Goal: Navigation & Orientation: Find specific page/section

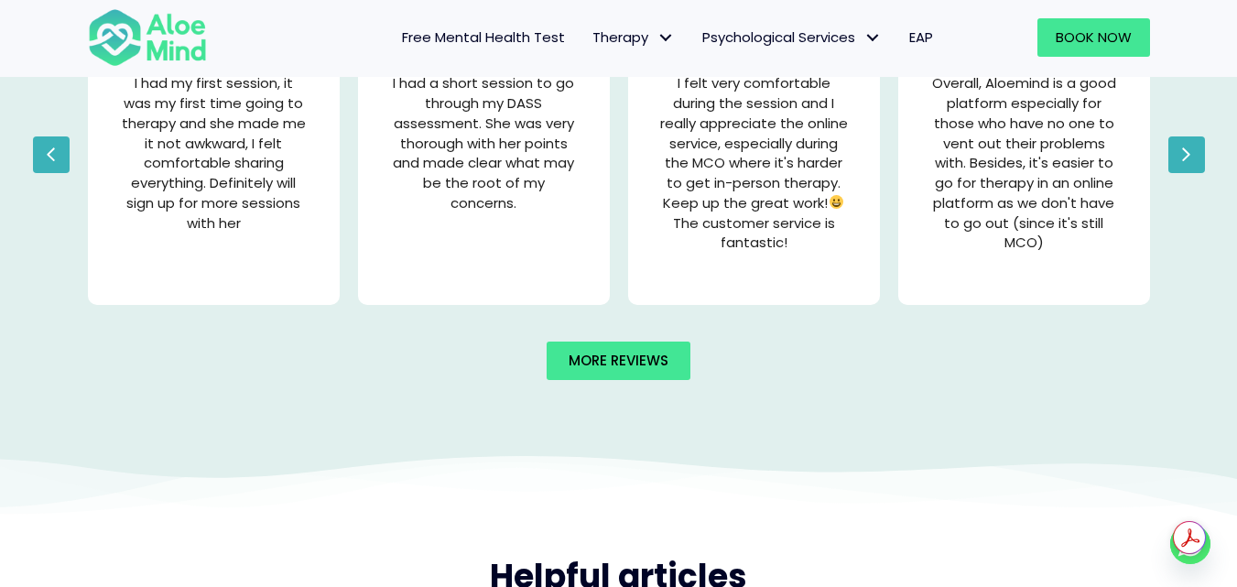
scroll to position [3533, 0]
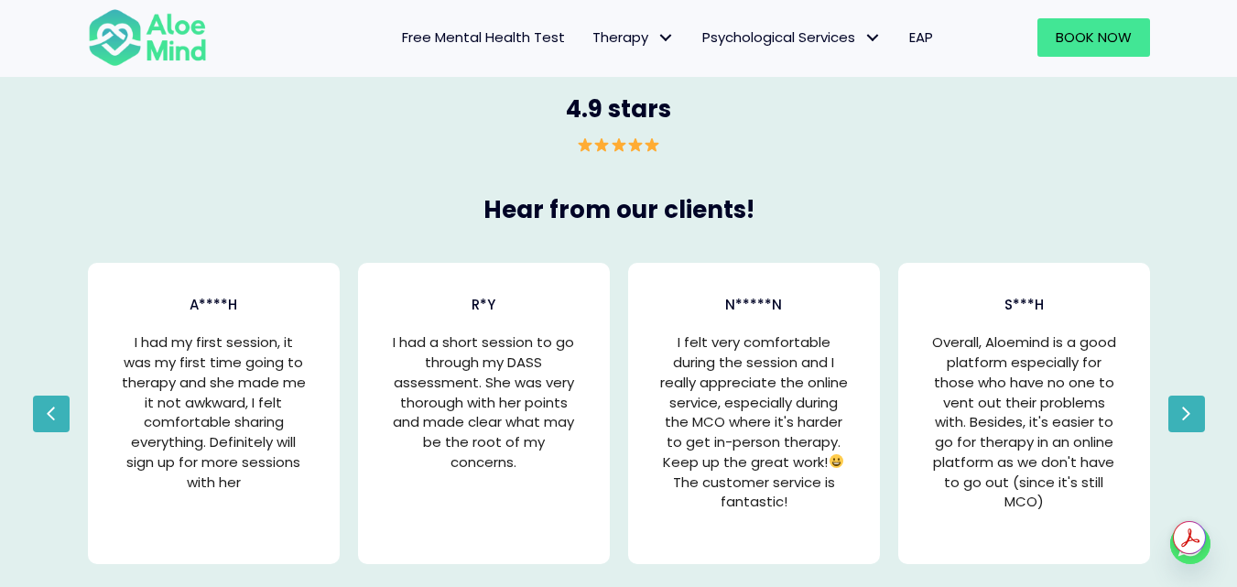
click at [467, 40] on span "Free Mental Health Test" at bounding box center [483, 36] width 163 height 19
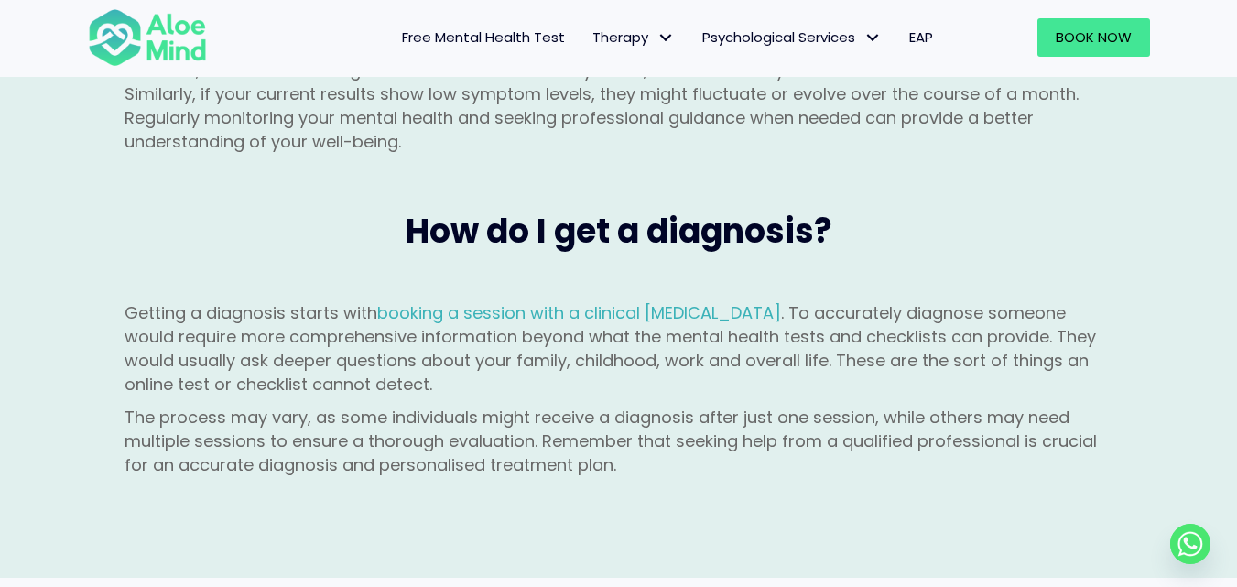
scroll to position [2564, 0]
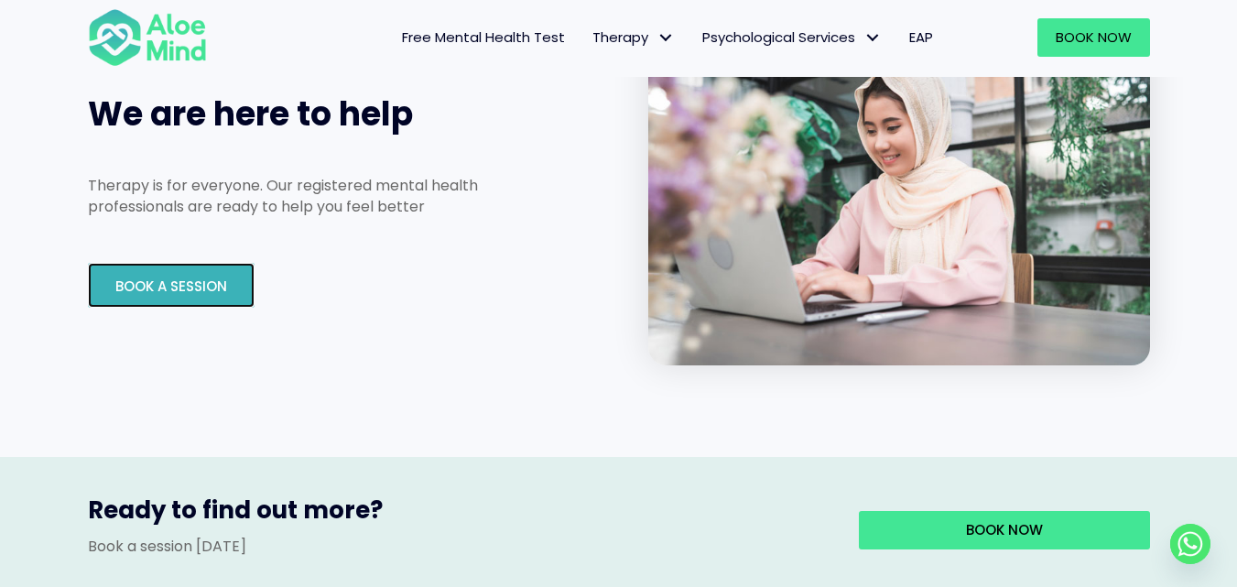
click at [191, 263] on link "Book A Session" at bounding box center [171, 285] width 167 height 45
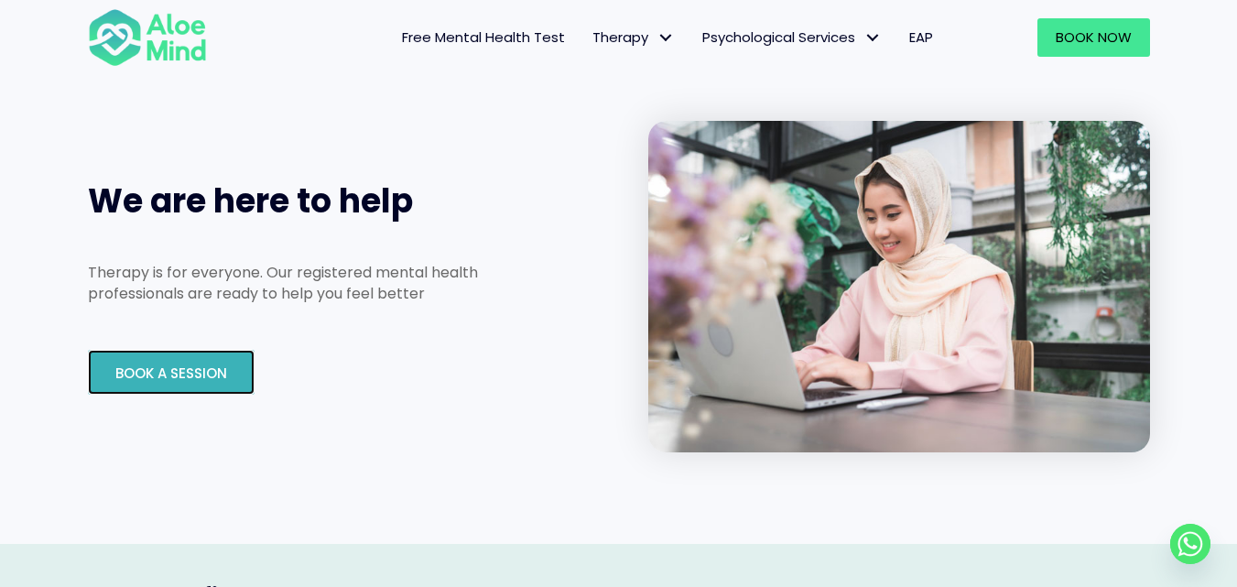
scroll to position [2747, 0]
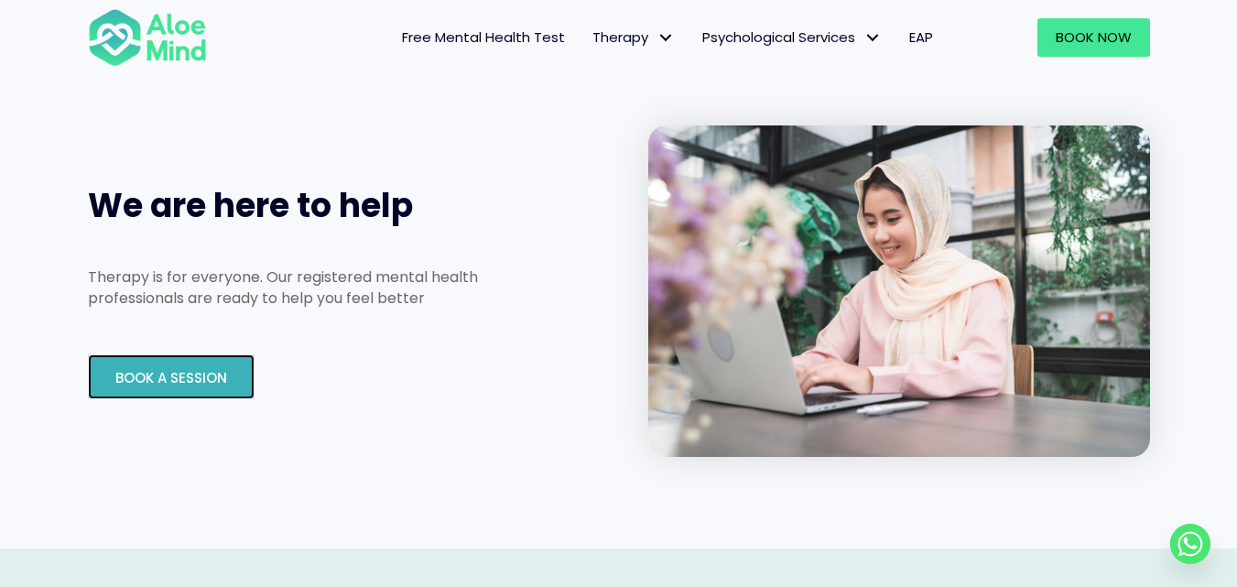
click at [186, 368] on span "Book A Session" at bounding box center [171, 377] width 112 height 19
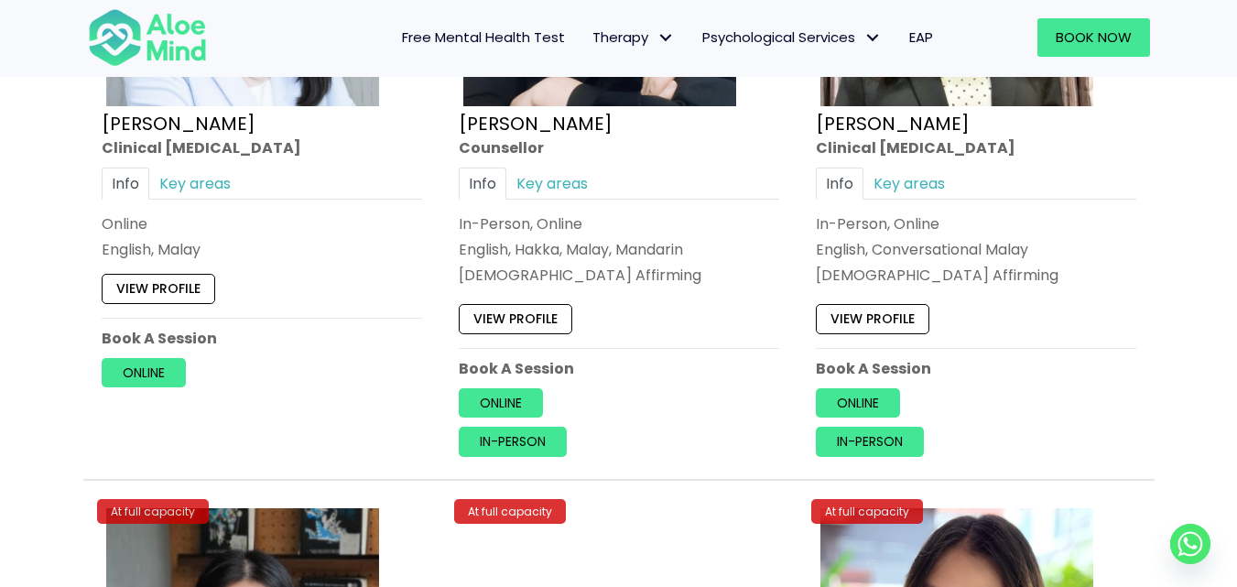
scroll to position [5676, 0]
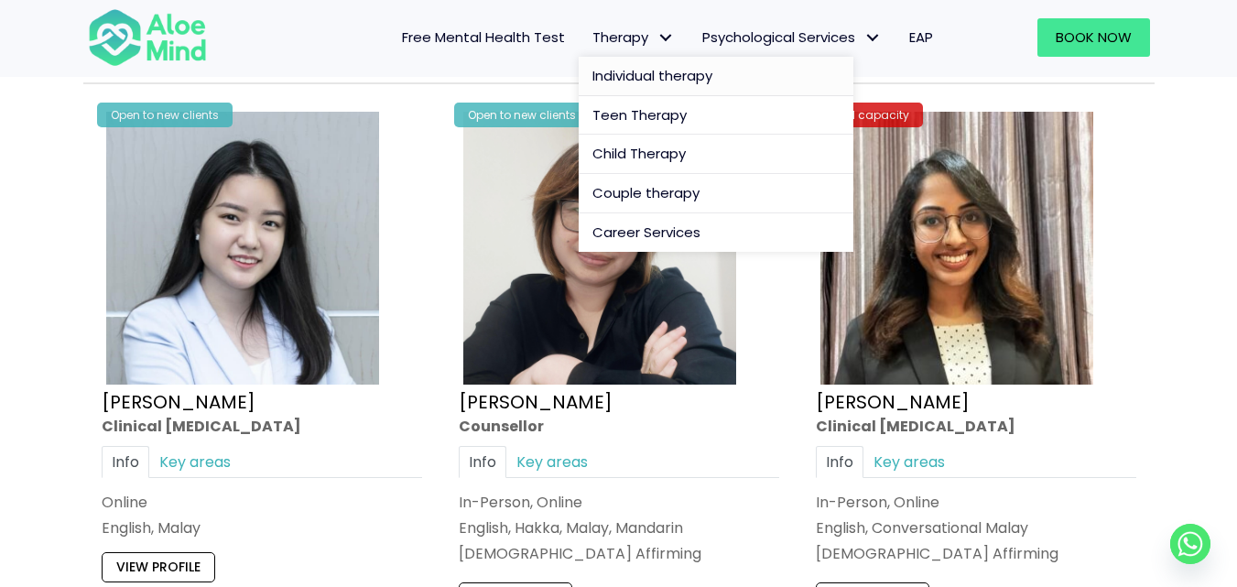
click at [634, 80] on span "Individual therapy" at bounding box center [652, 75] width 120 height 19
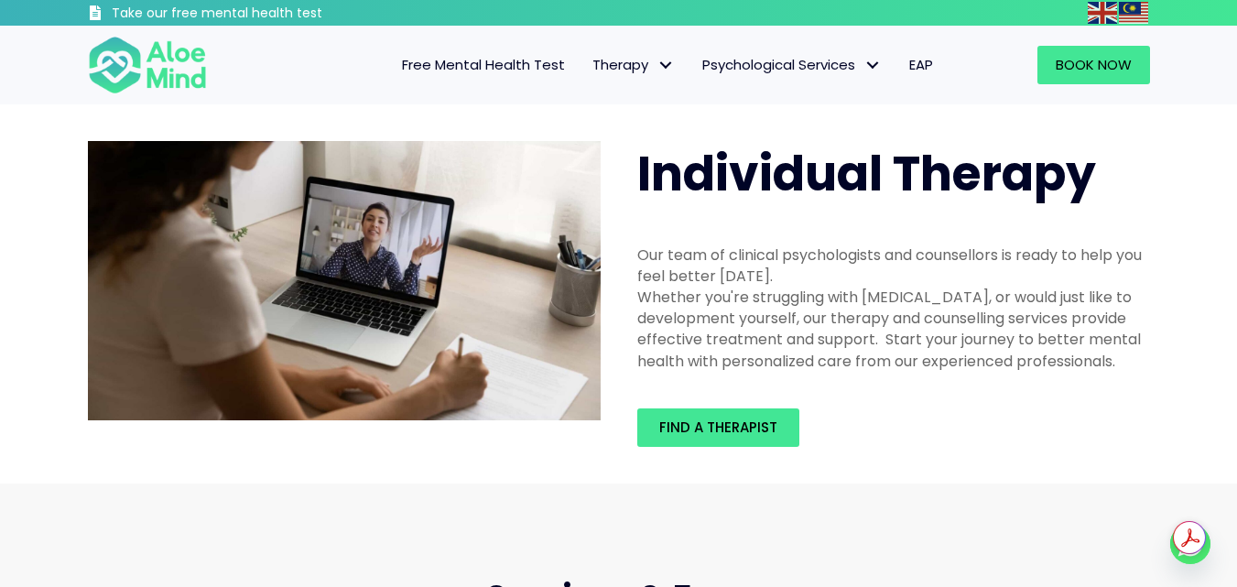
click at [926, 64] on span "EAP" at bounding box center [921, 64] width 24 height 19
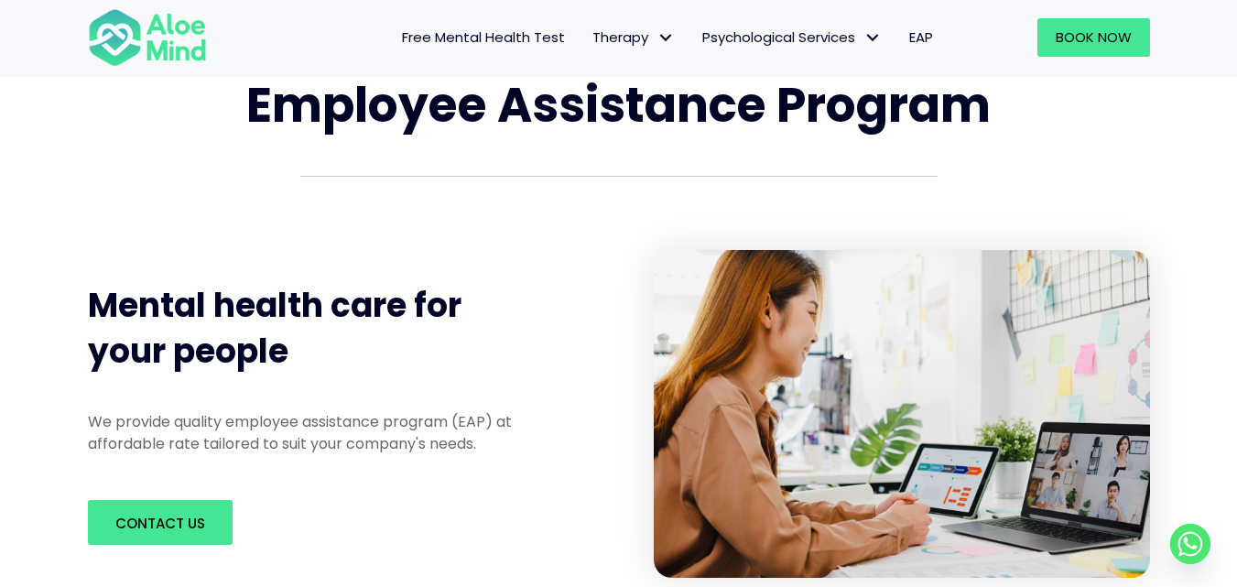
scroll to position [183, 0]
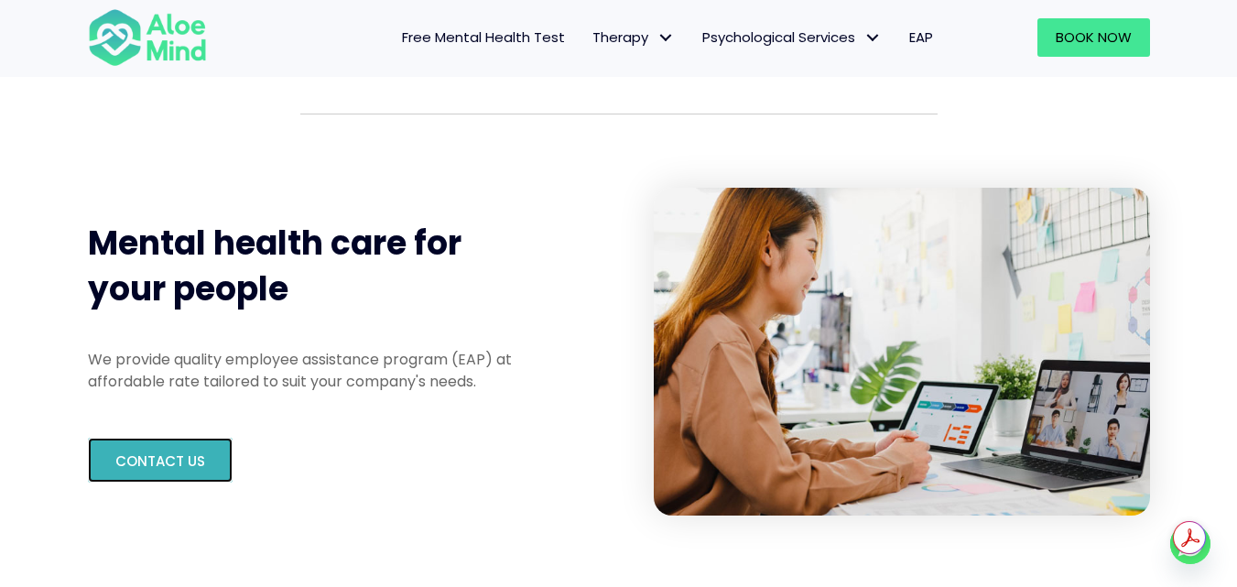
click at [167, 452] on span "Contact us" at bounding box center [160, 460] width 90 height 19
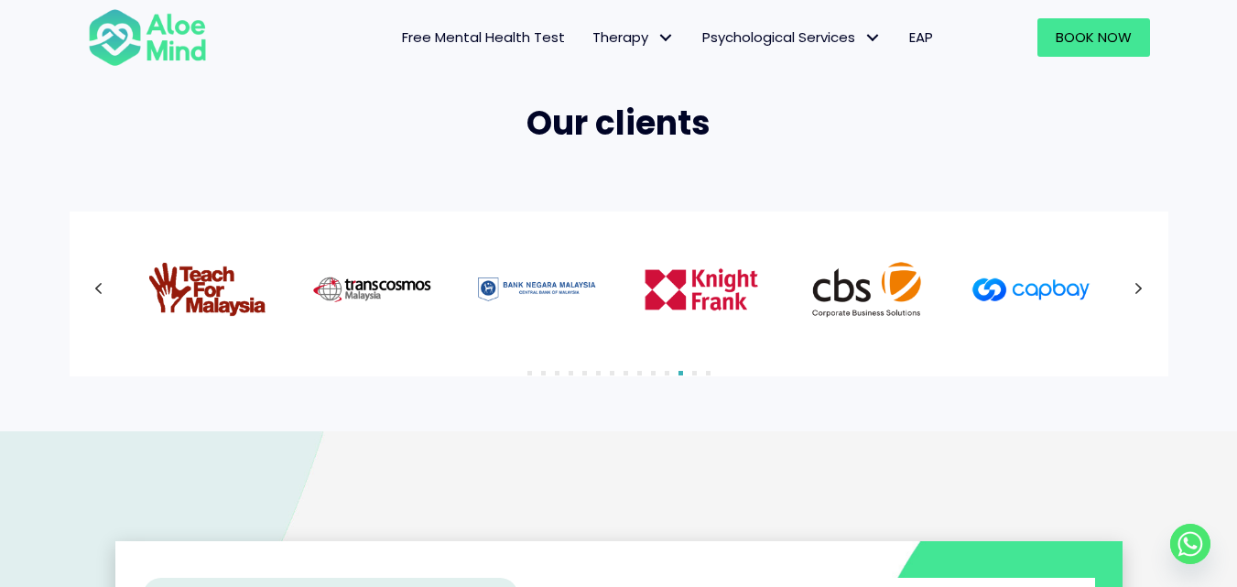
scroll to position [1190, 0]
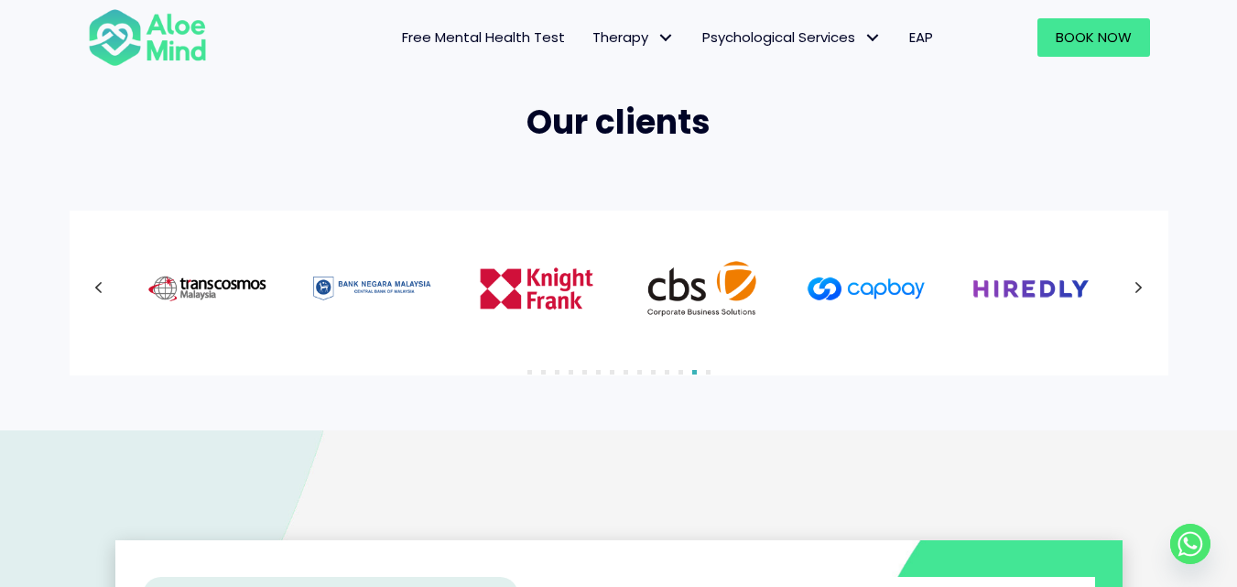
click at [1140, 292] on icon at bounding box center [1138, 288] width 9 height 24
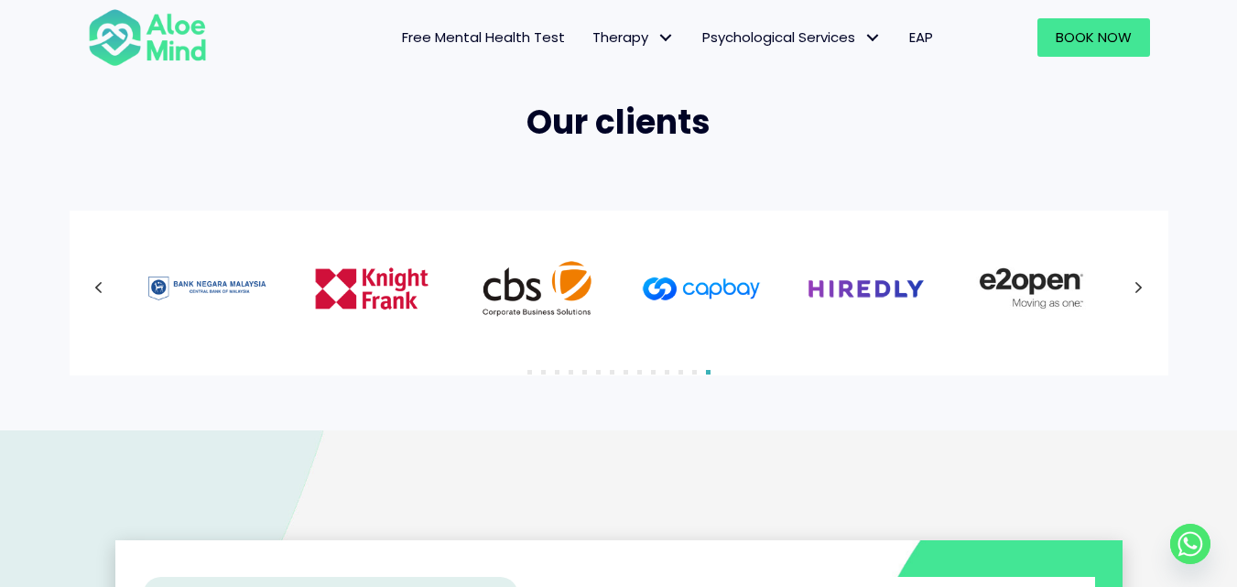
click at [1140, 292] on icon at bounding box center [1138, 288] width 9 height 24
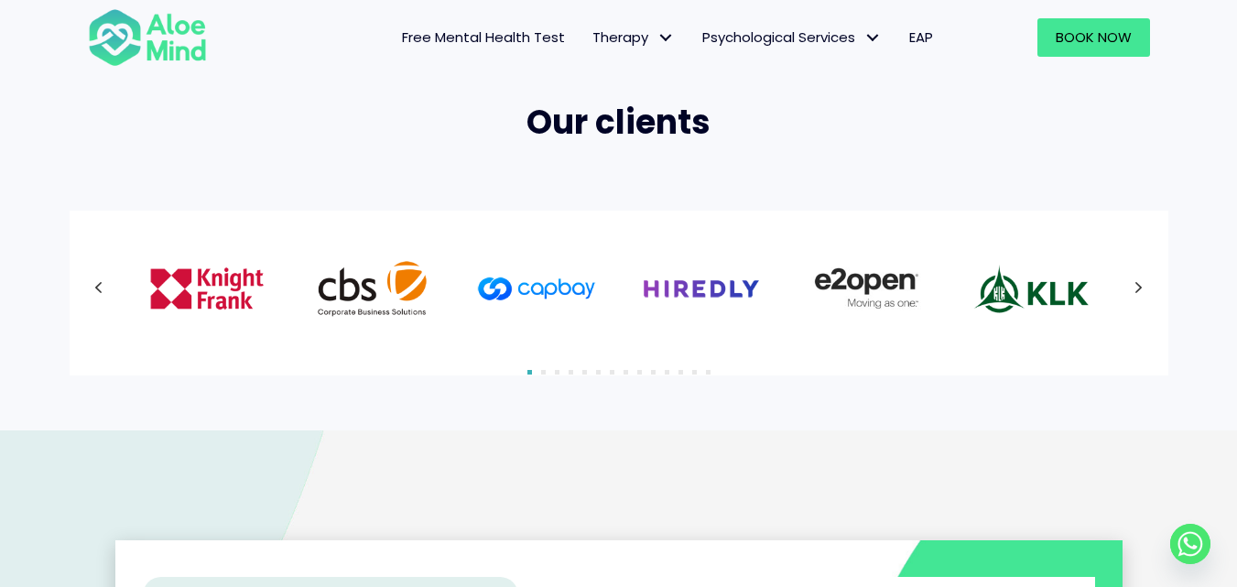
click at [1140, 292] on icon at bounding box center [1138, 288] width 9 height 24
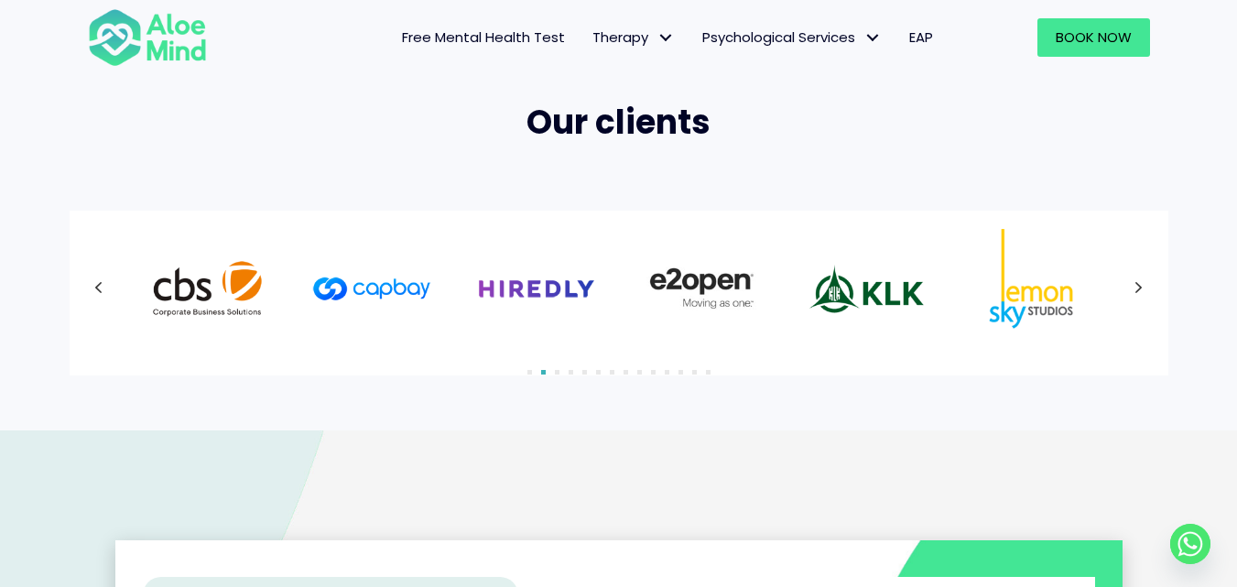
click at [1140, 292] on icon at bounding box center [1138, 288] width 9 height 24
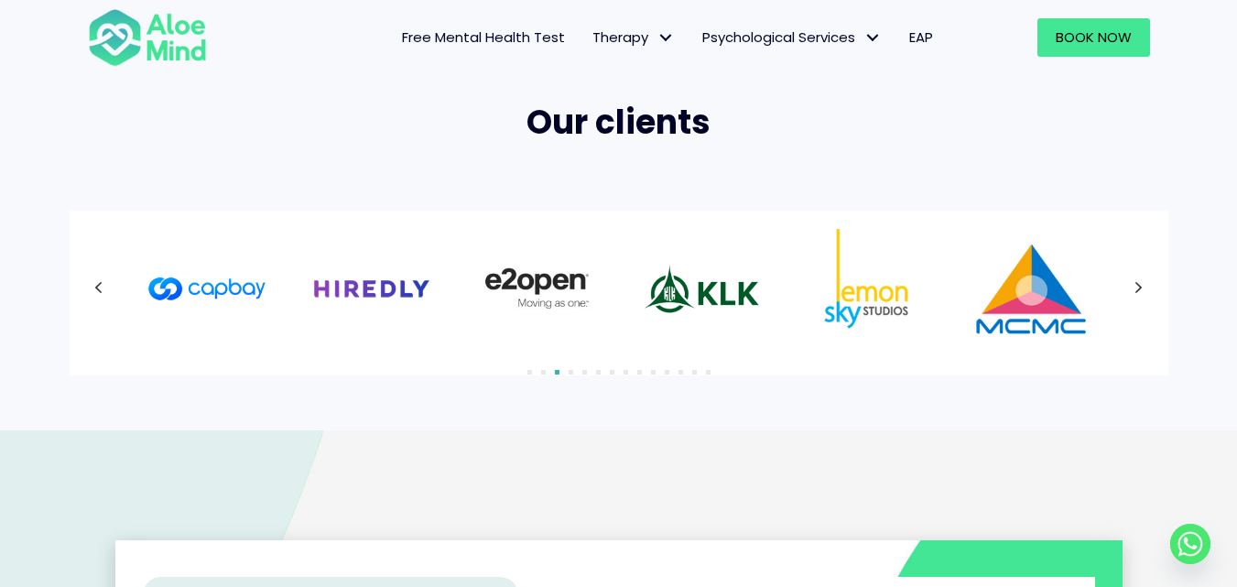
click at [1140, 292] on icon at bounding box center [1138, 288] width 9 height 24
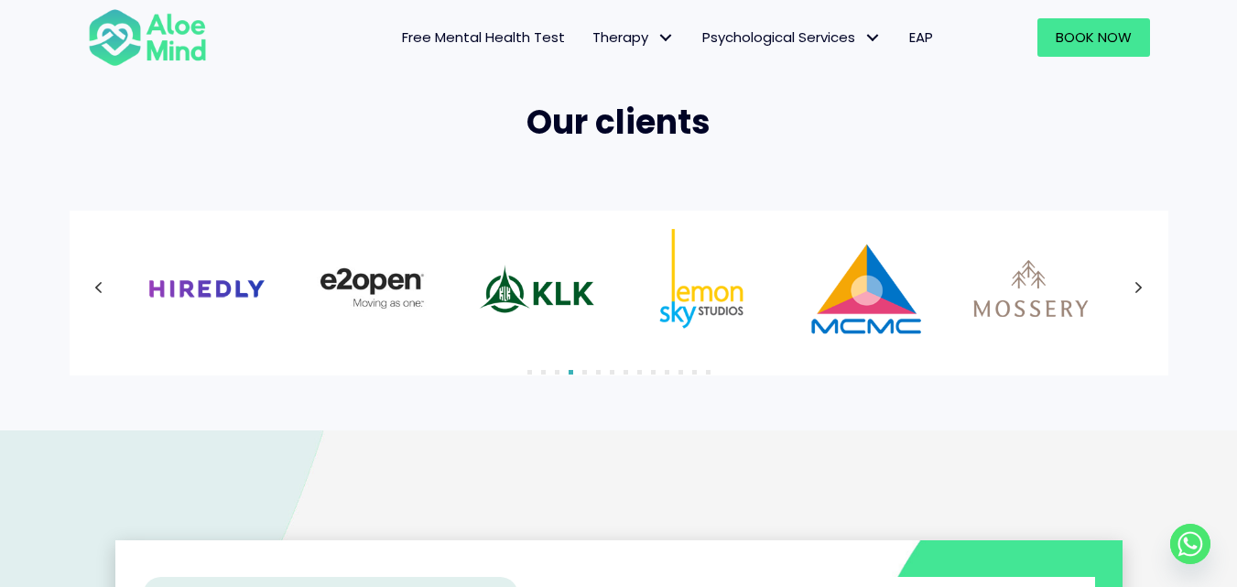
click at [1140, 292] on icon at bounding box center [1138, 288] width 9 height 24
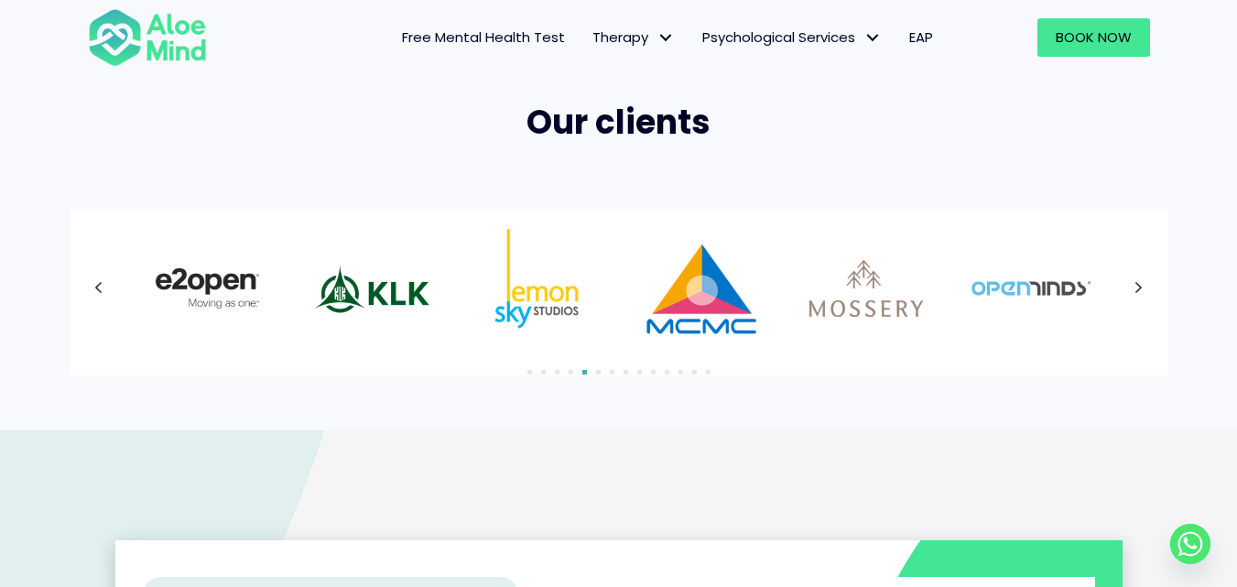
click at [1140, 292] on icon at bounding box center [1138, 288] width 9 height 24
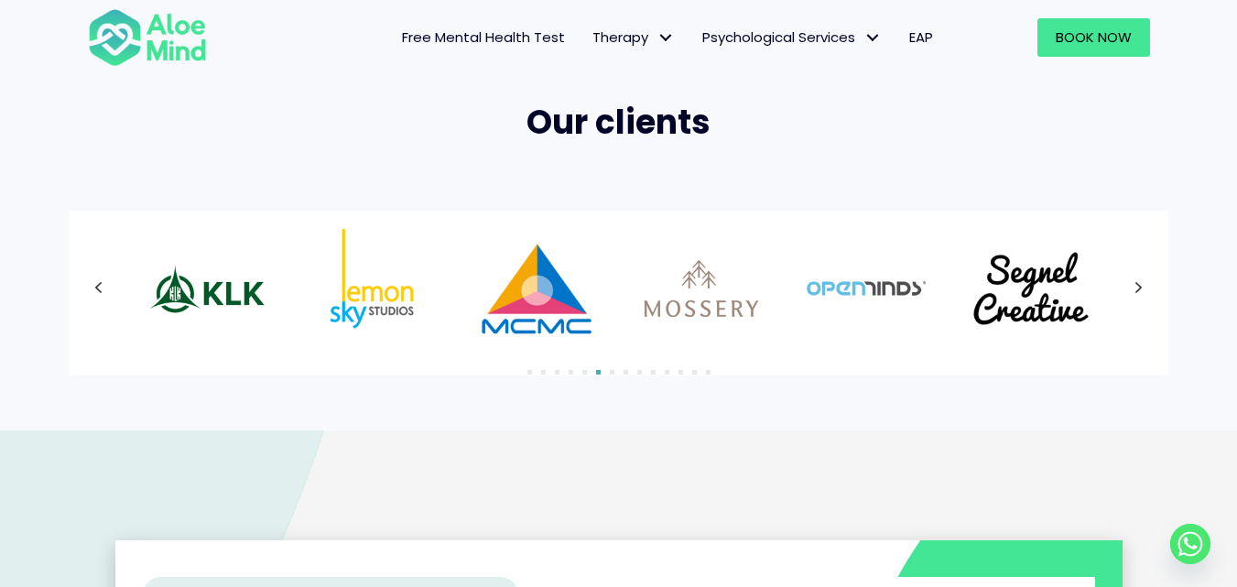
click at [1140, 292] on icon at bounding box center [1138, 288] width 9 height 24
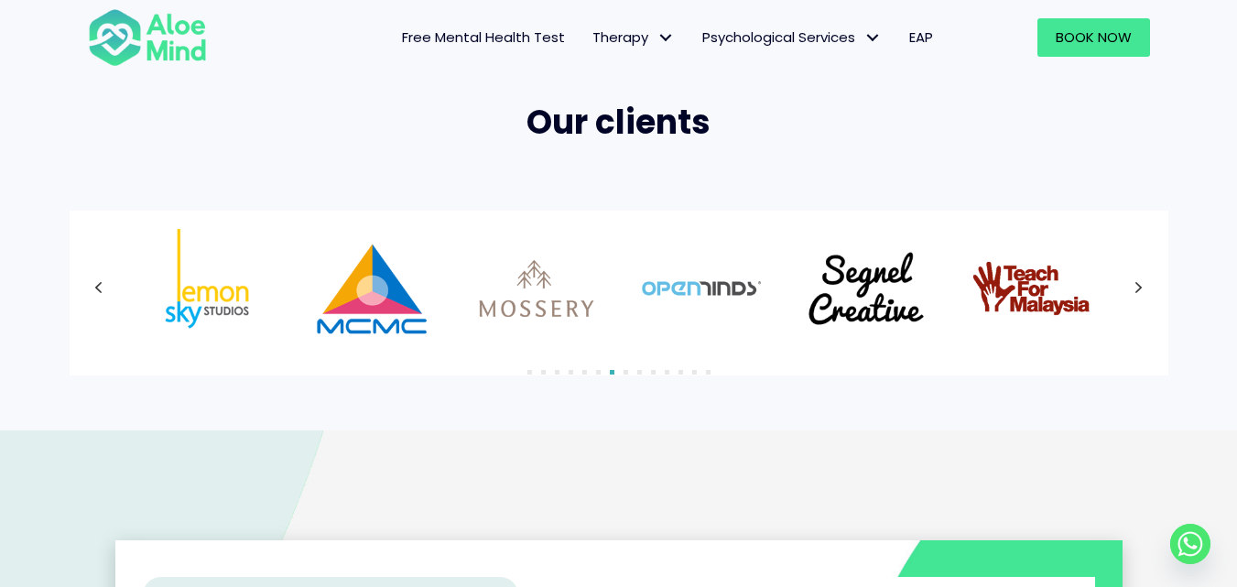
click at [1140, 292] on icon at bounding box center [1138, 288] width 9 height 24
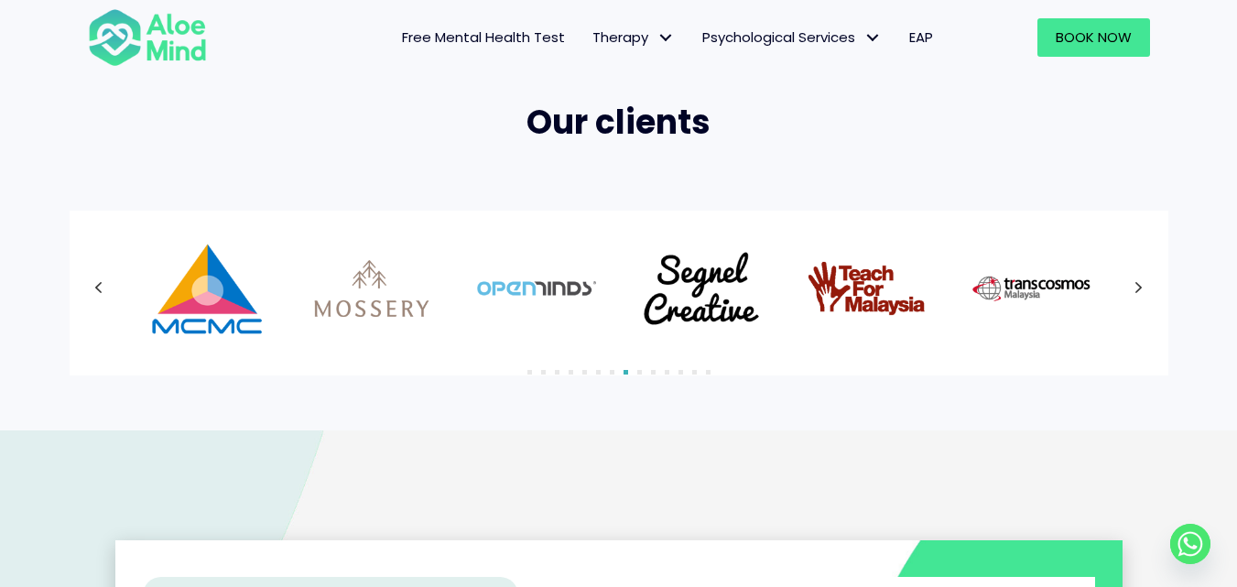
click at [1140, 292] on icon at bounding box center [1138, 288] width 9 height 24
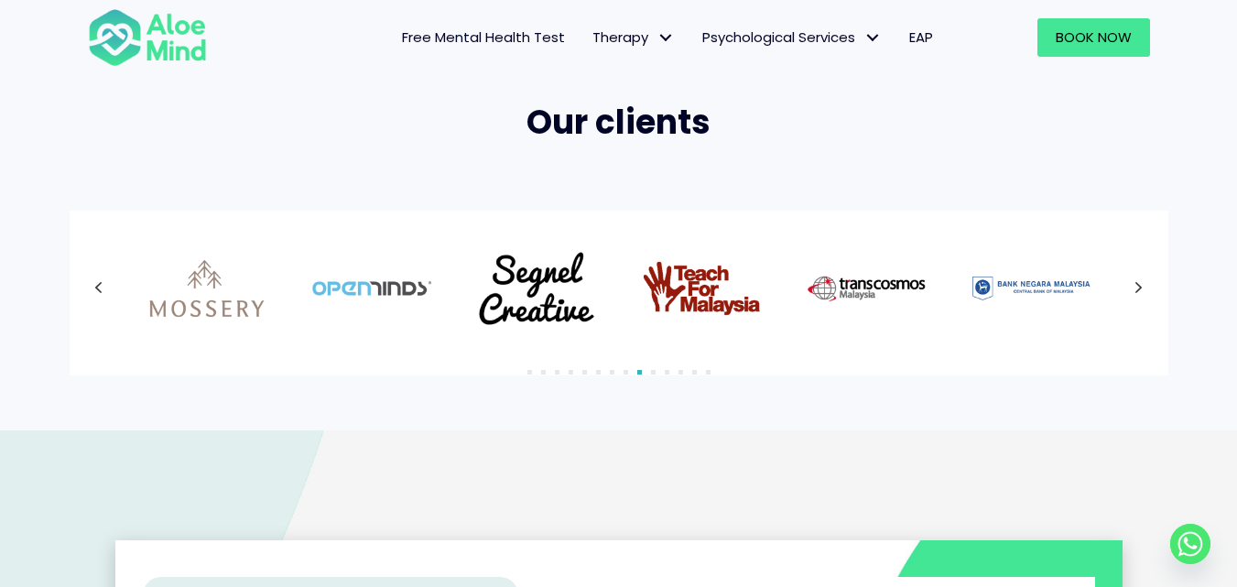
click at [1140, 292] on icon at bounding box center [1138, 288] width 9 height 24
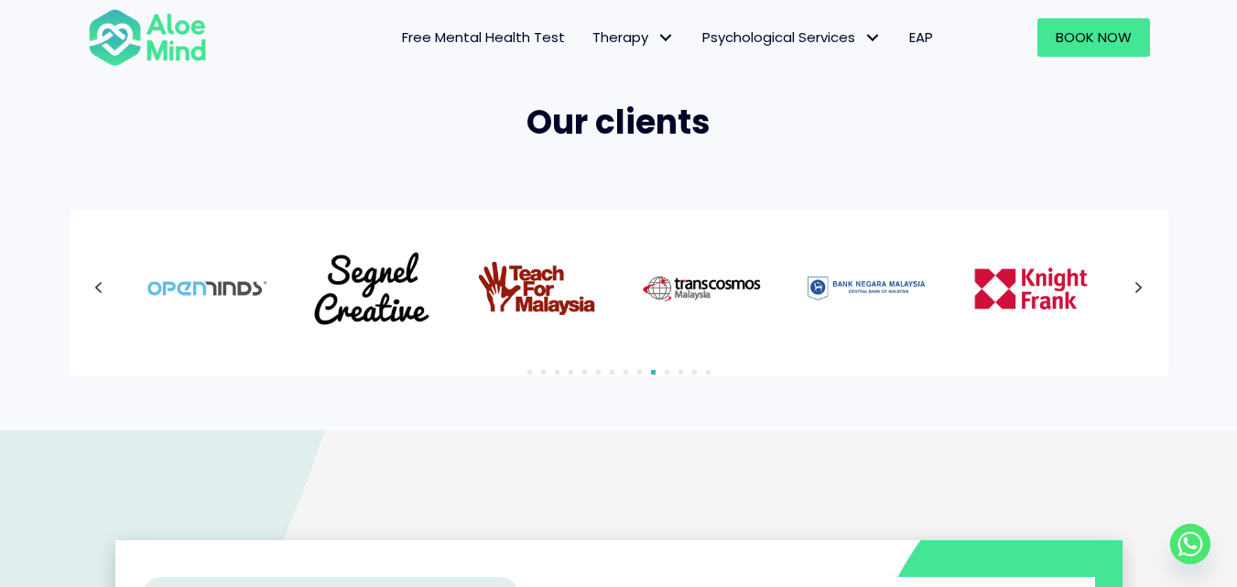
click at [1140, 292] on icon at bounding box center [1138, 288] width 9 height 24
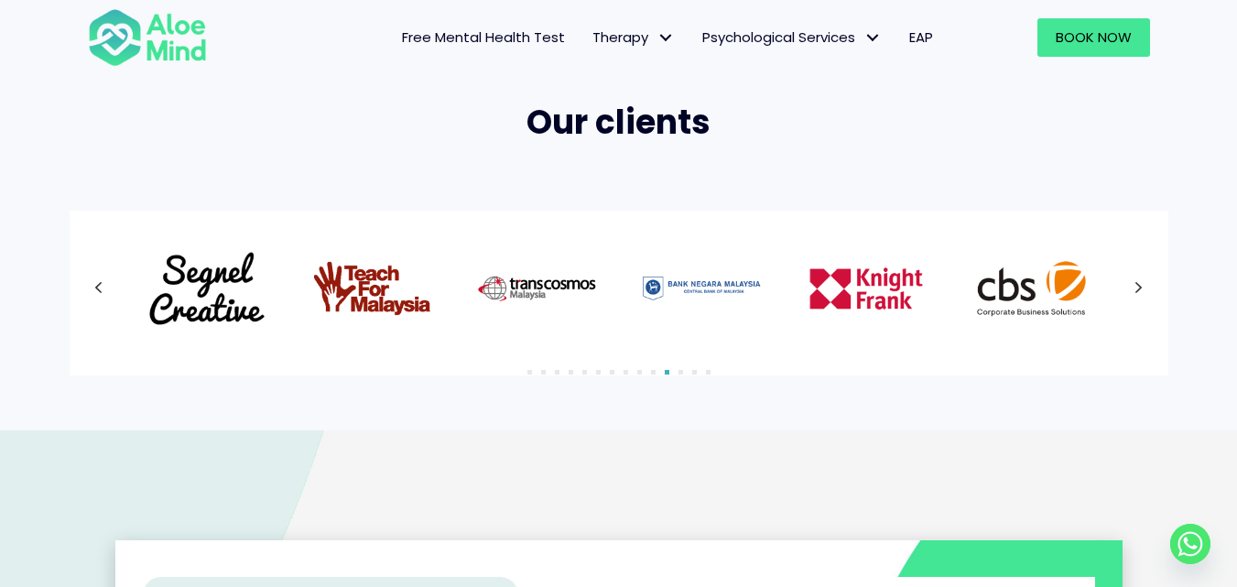
click at [1140, 292] on icon at bounding box center [1138, 288] width 9 height 24
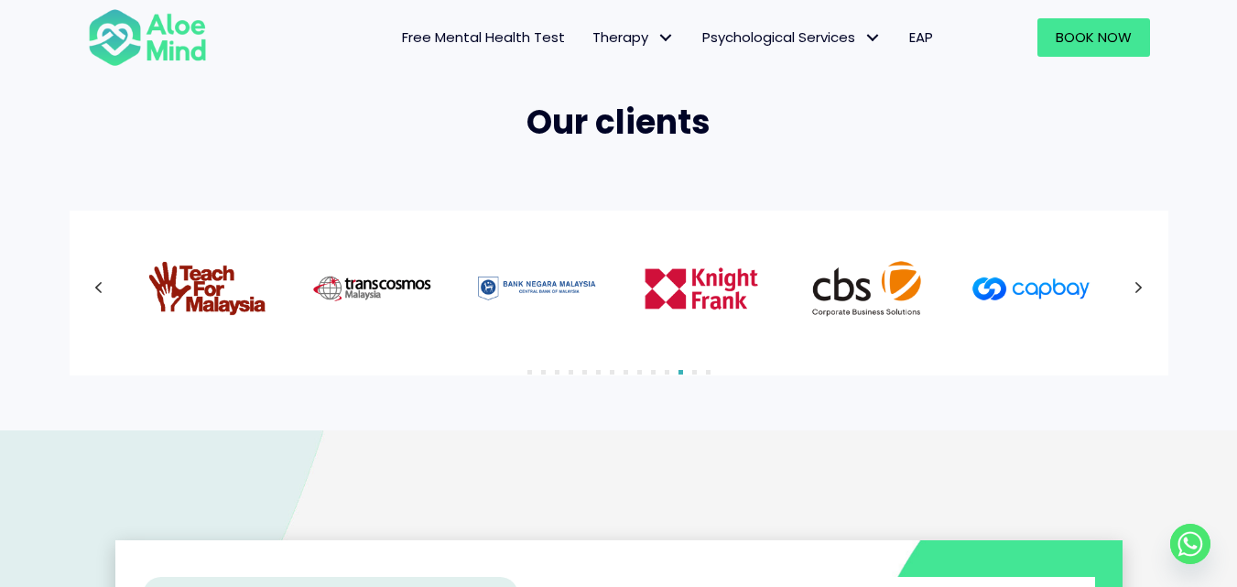
click at [1140, 292] on icon at bounding box center [1138, 288] width 9 height 24
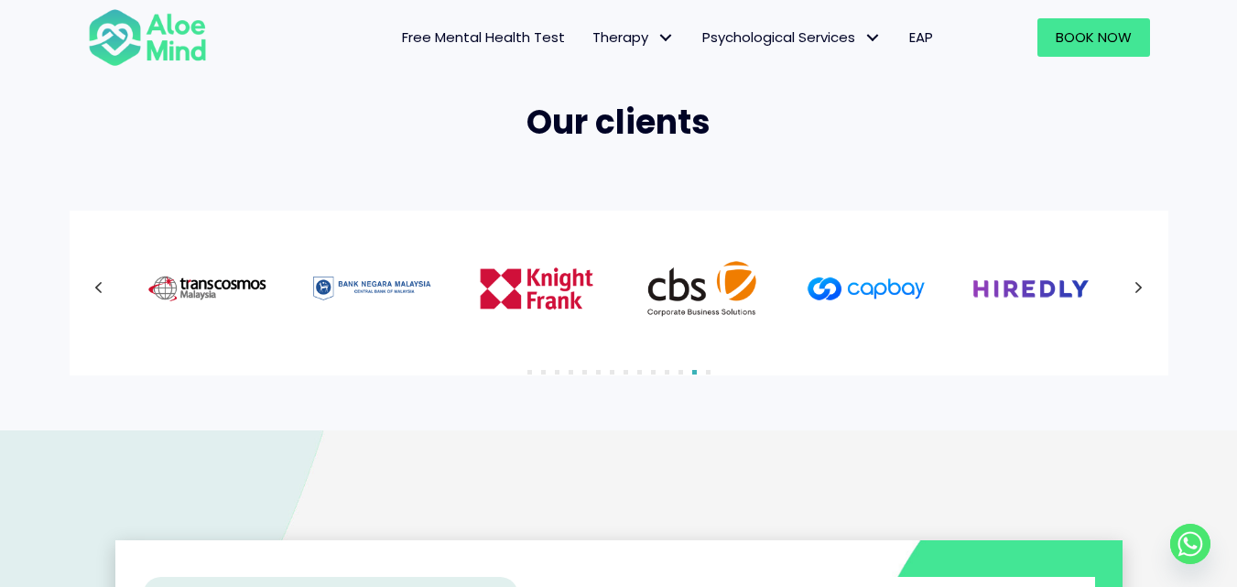
click at [1140, 292] on div at bounding box center [619, 288] width 1062 height 119
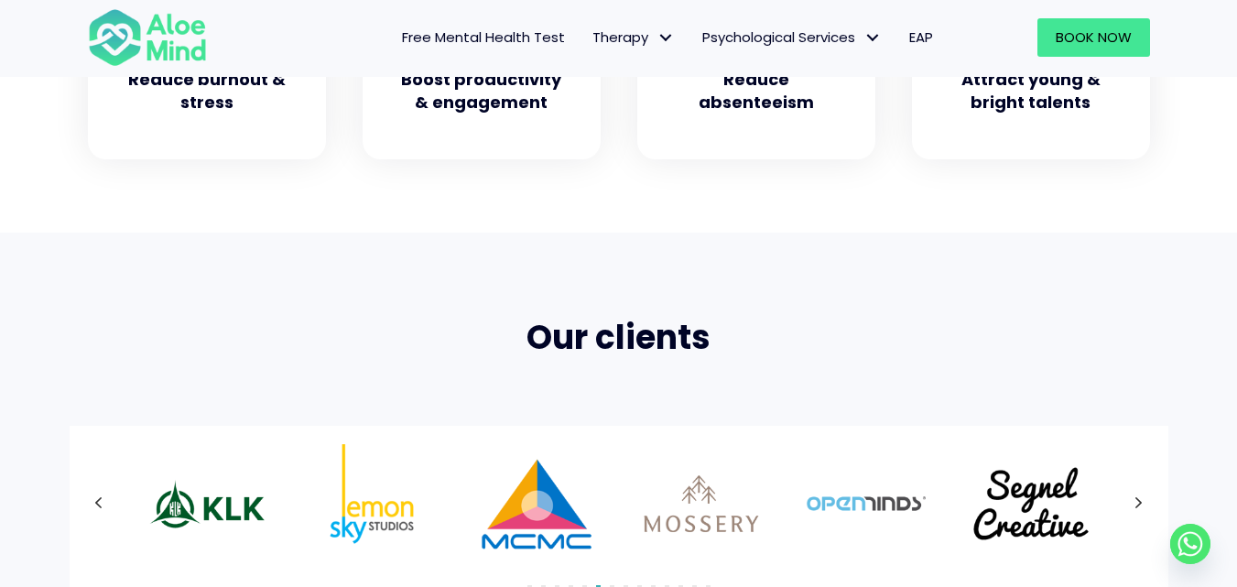
scroll to position [824, 0]
